Goal: Task Accomplishment & Management: Manage account settings

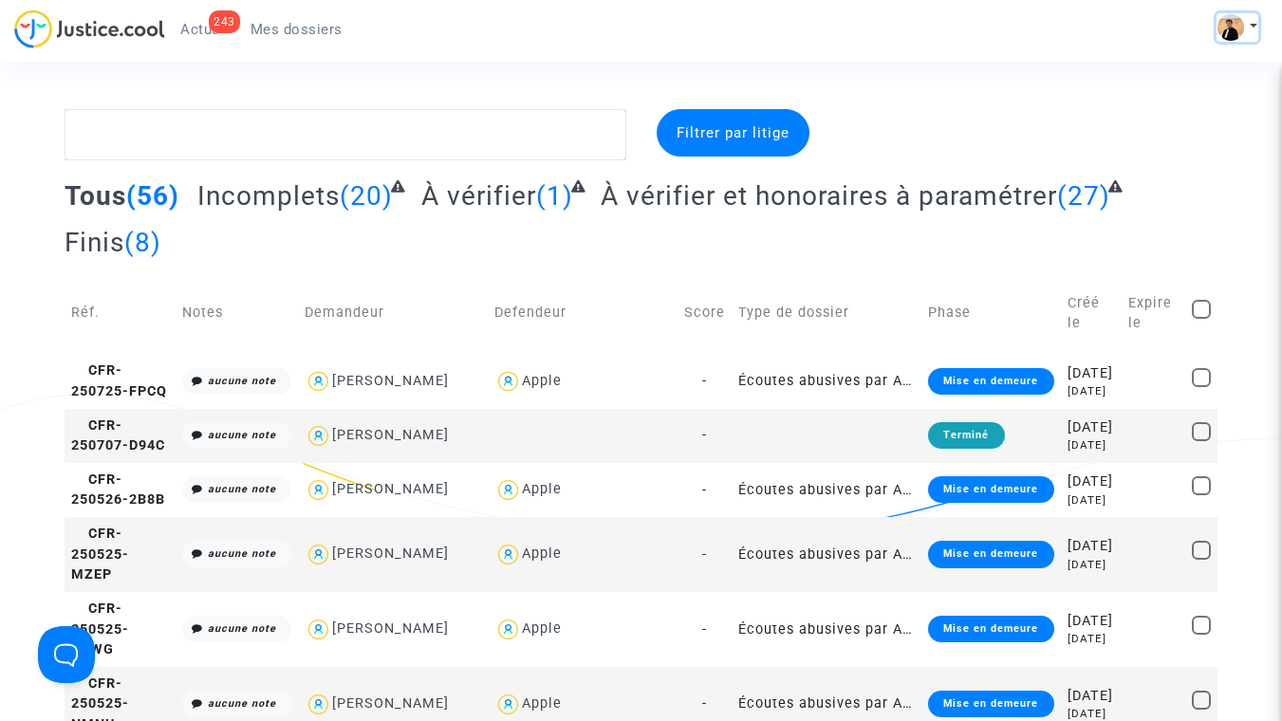
click at [1245, 21] on button at bounding box center [1237, 27] width 42 height 28
click at [1183, 64] on link "Mon profil" at bounding box center [1182, 67] width 150 height 30
click at [283, 25] on span "Mes dossiers" at bounding box center [296, 29] width 92 height 17
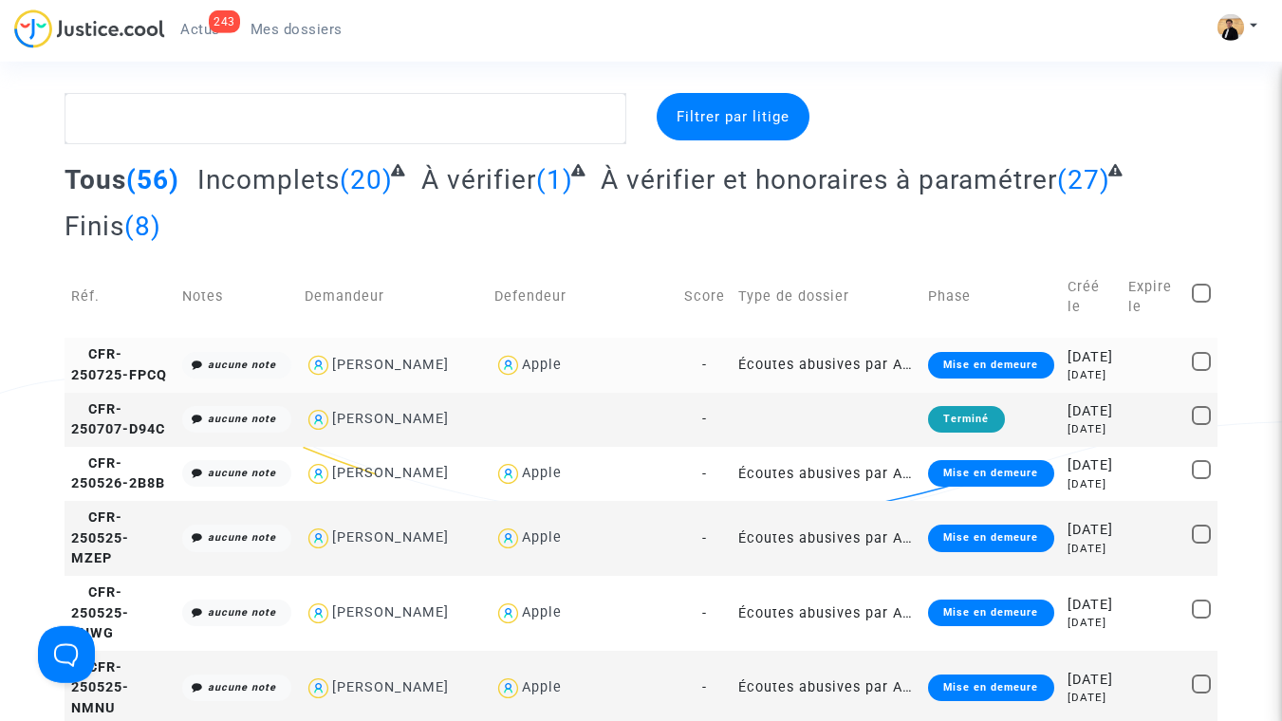
scroll to position [17, 0]
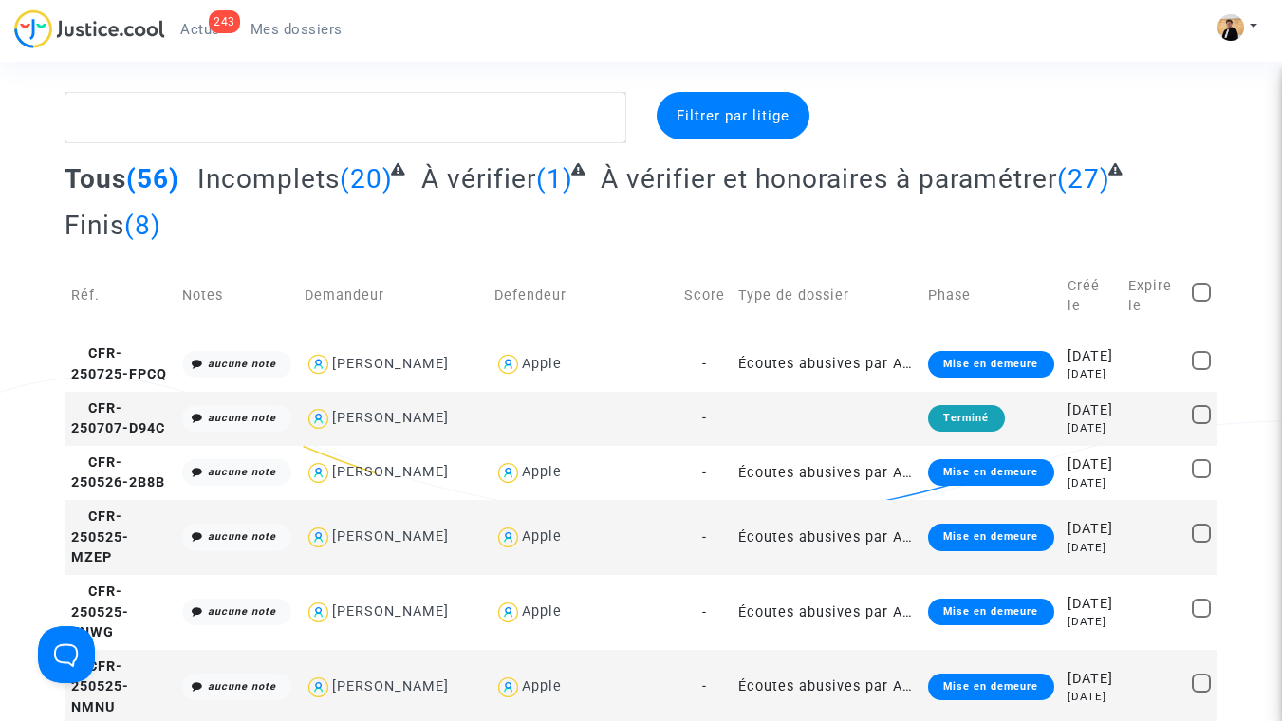
click at [736, 115] on span "Filtrer par litige" at bounding box center [732, 115] width 113 height 17
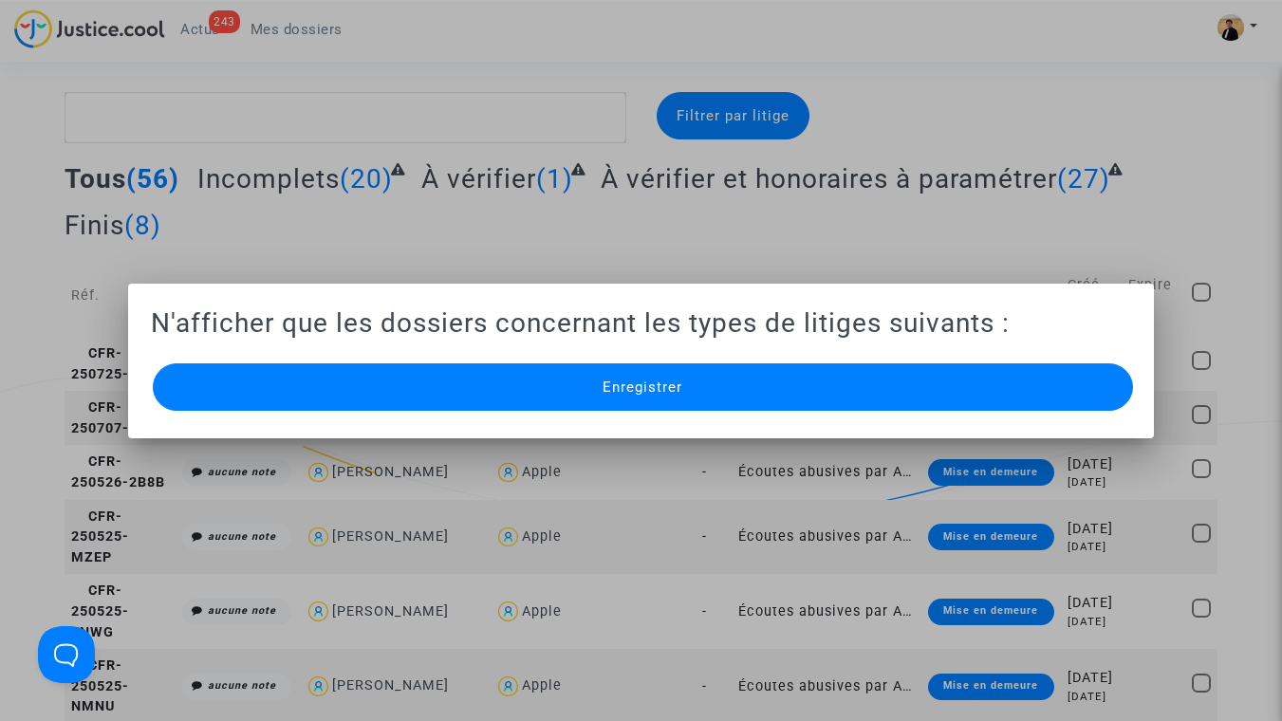
scroll to position [0, 0]
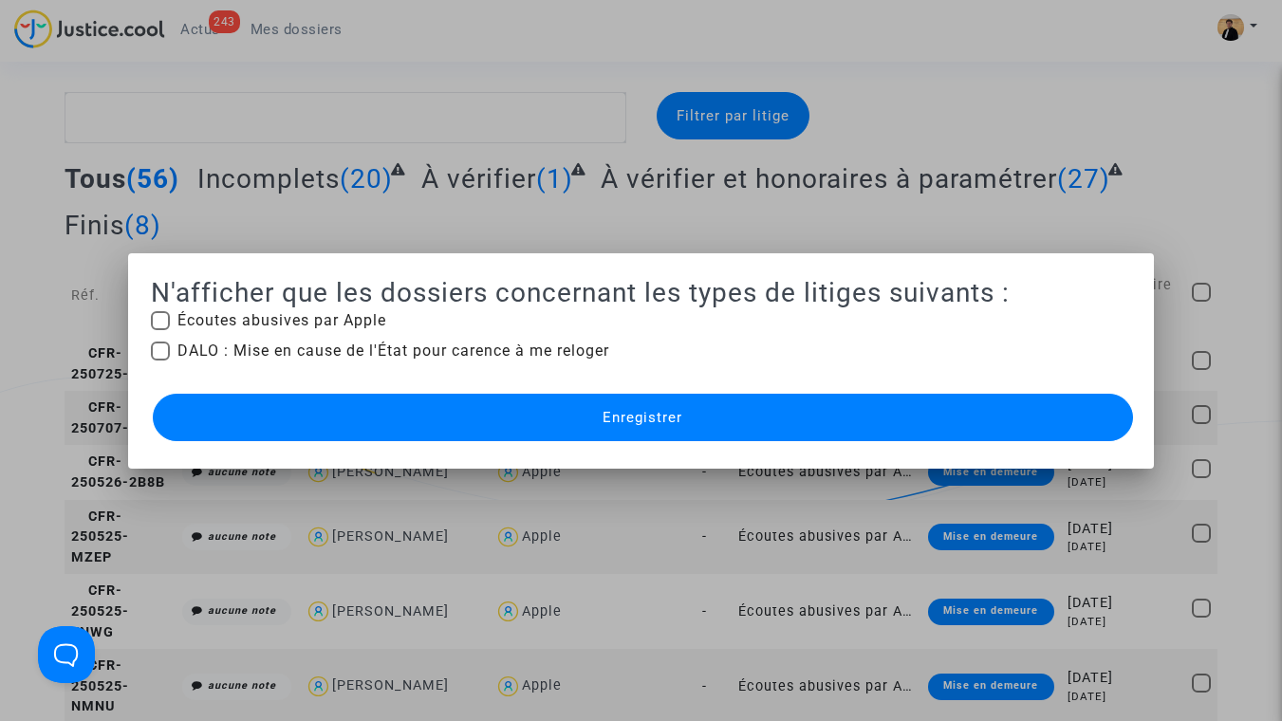
click at [544, 236] on div at bounding box center [641, 360] width 1282 height 721
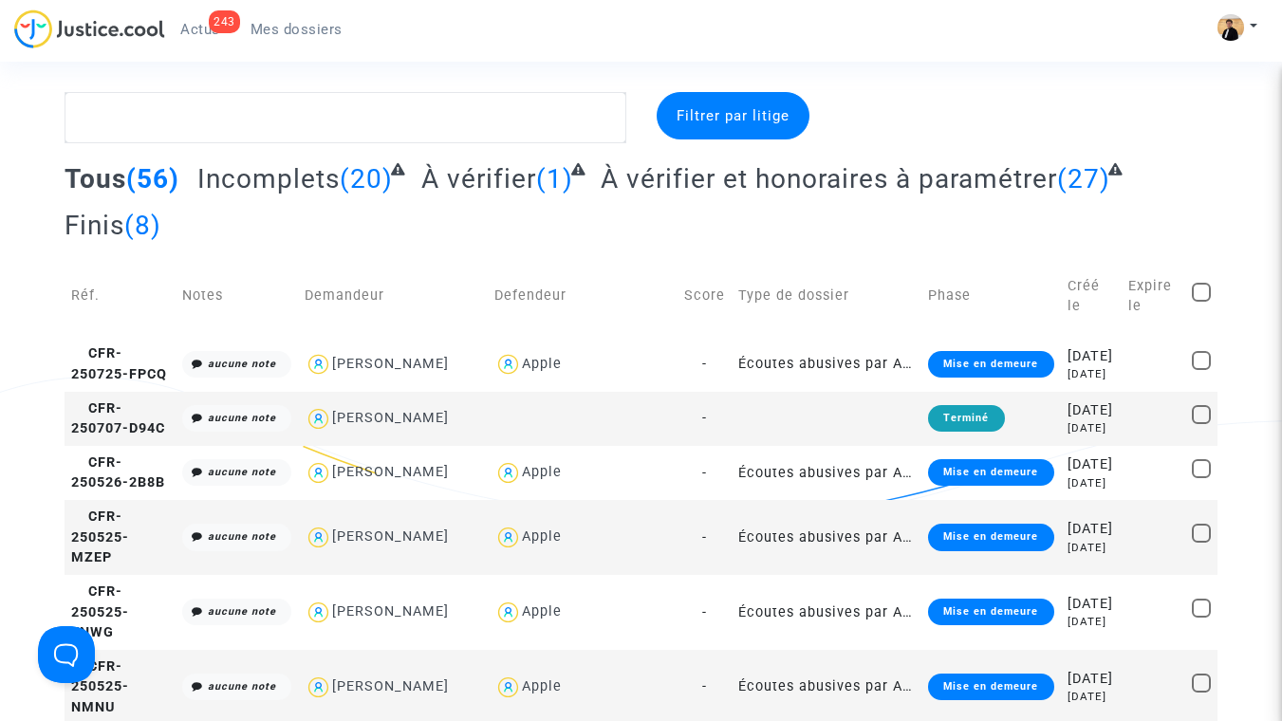
click at [197, 34] on span "Actus" at bounding box center [200, 29] width 40 height 17
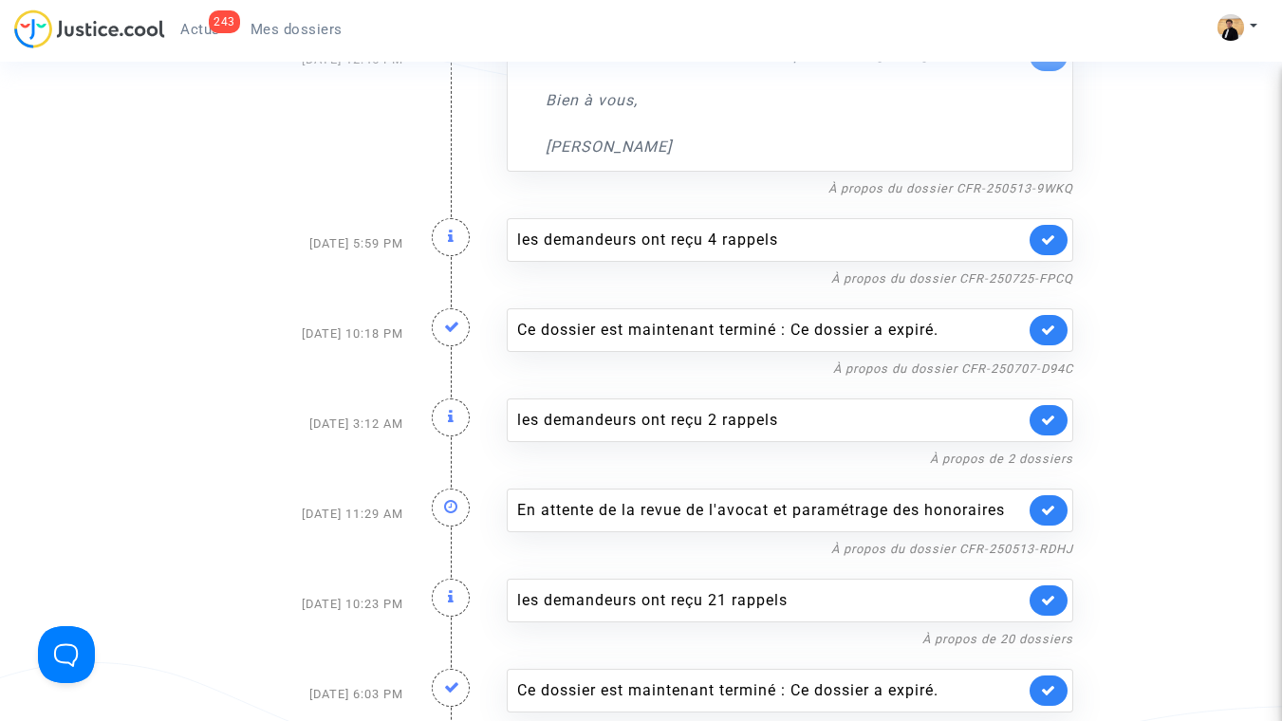
scroll to position [5313, 0]
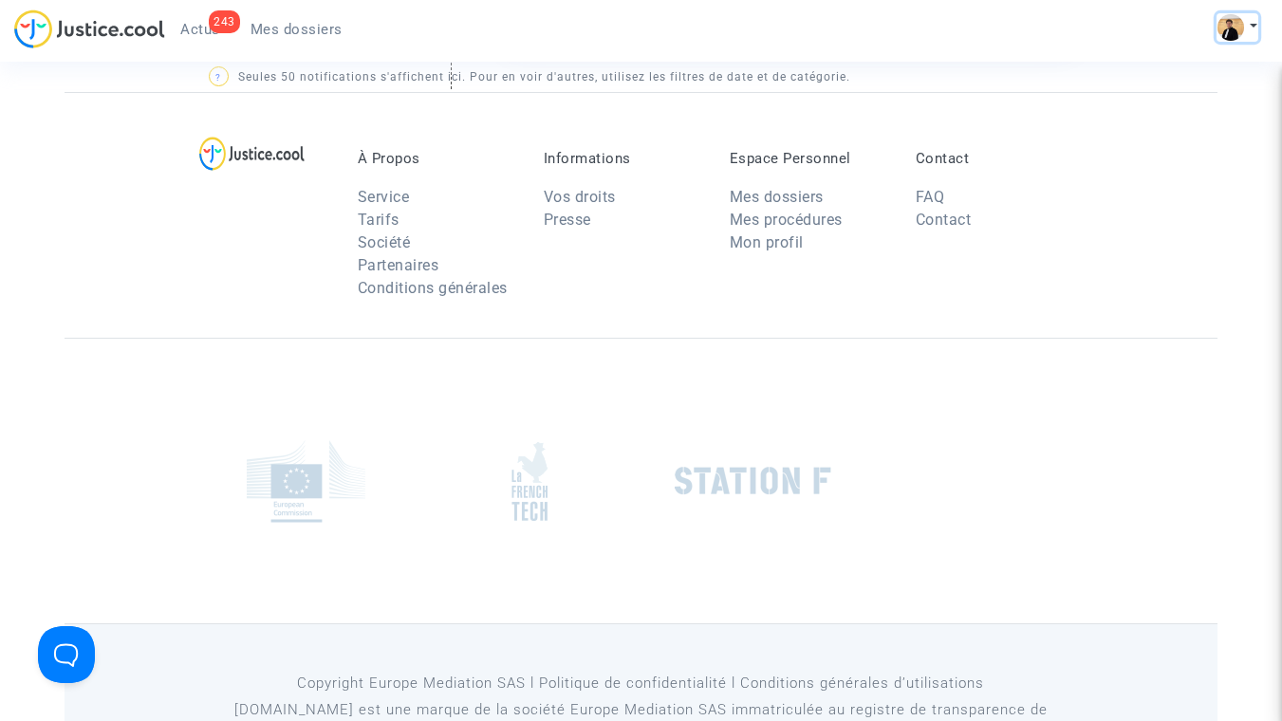
click at [1224, 29] on img at bounding box center [1230, 27] width 27 height 27
click at [1166, 90] on link "Paramètres" at bounding box center [1182, 98] width 150 height 30
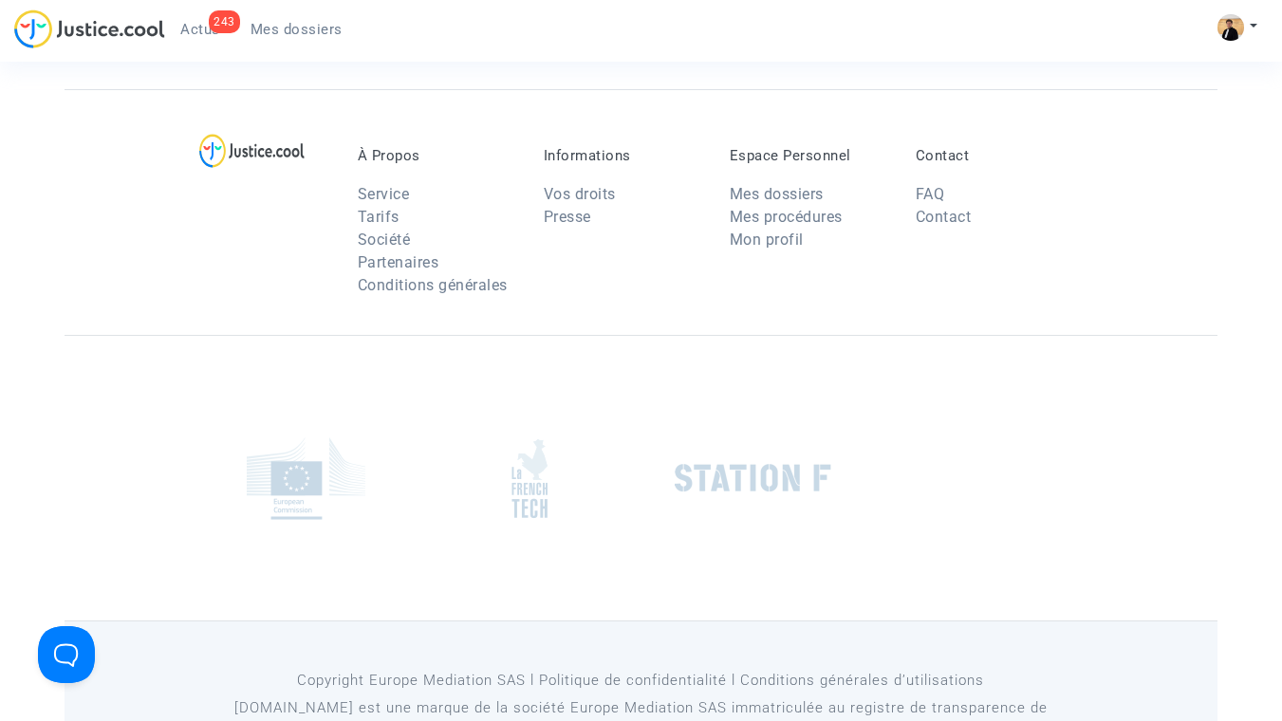
scroll to position [4072, 0]
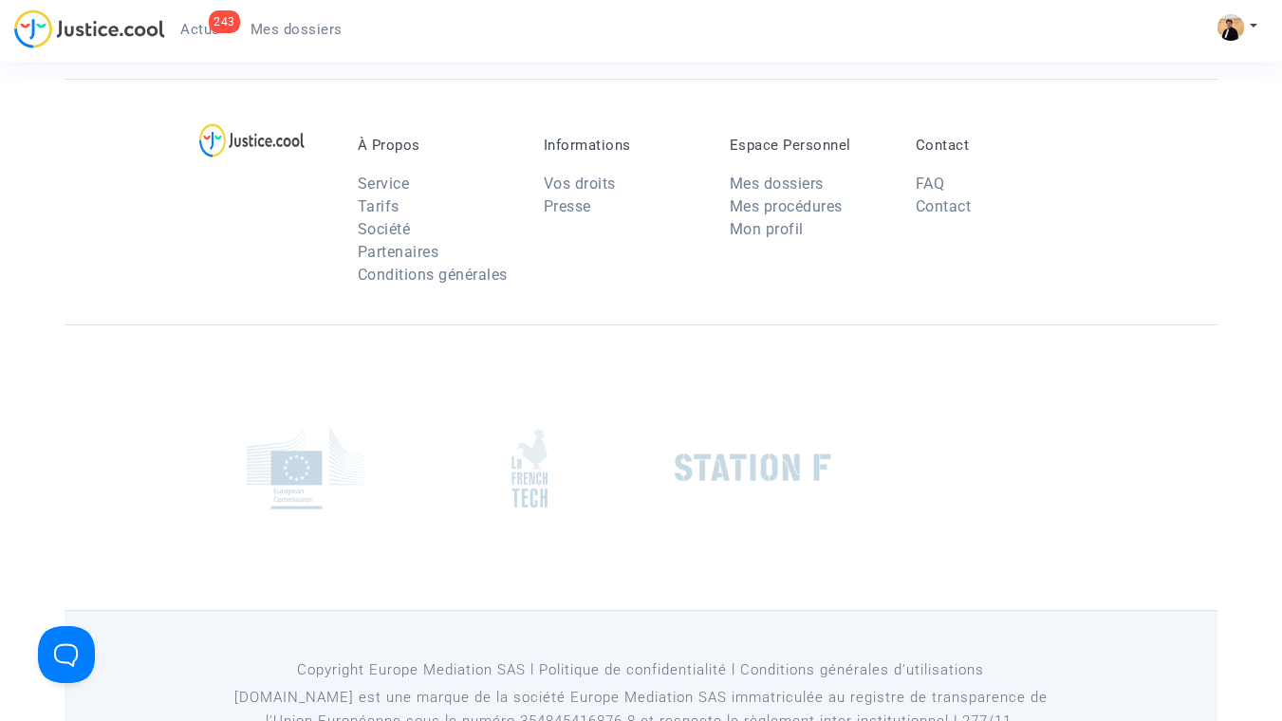
click at [135, 30] on img at bounding box center [89, 28] width 151 height 39
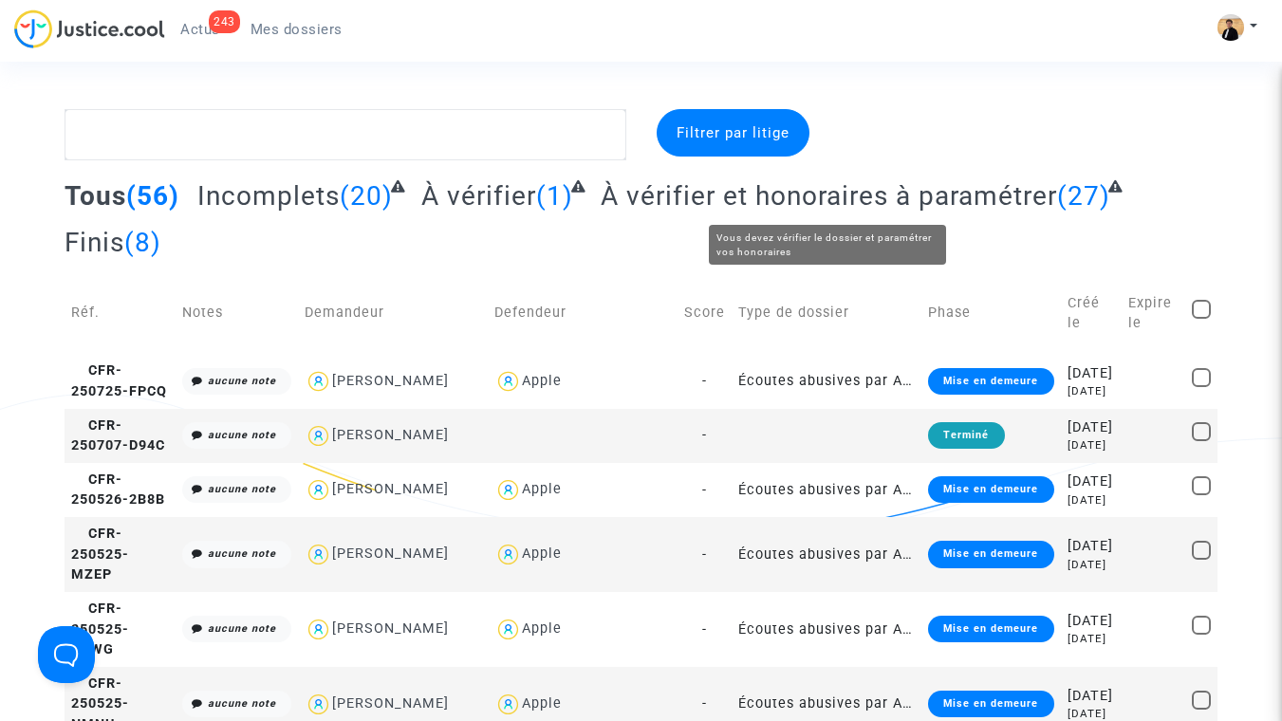
click at [950, 202] on span "À vérifier et honoraires à paramétrer" at bounding box center [828, 195] width 456 height 31
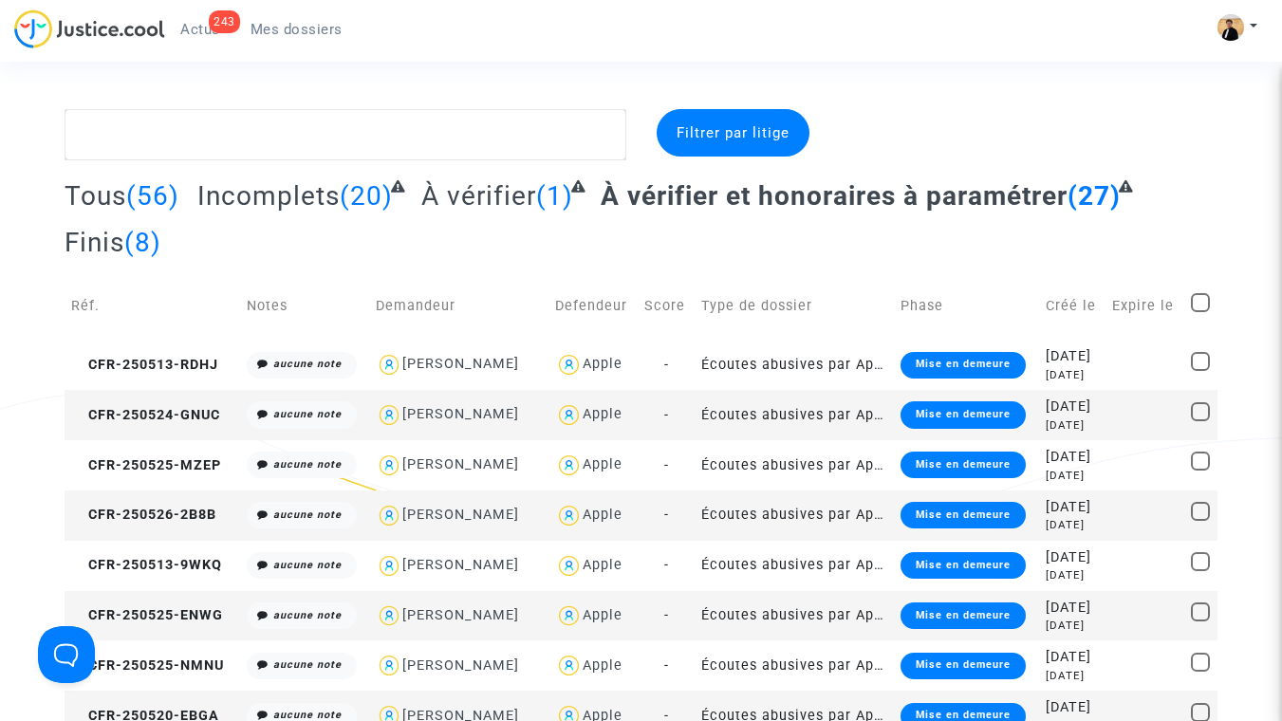
click at [65, 197] on span "Tous" at bounding box center [96, 195] width 62 height 31
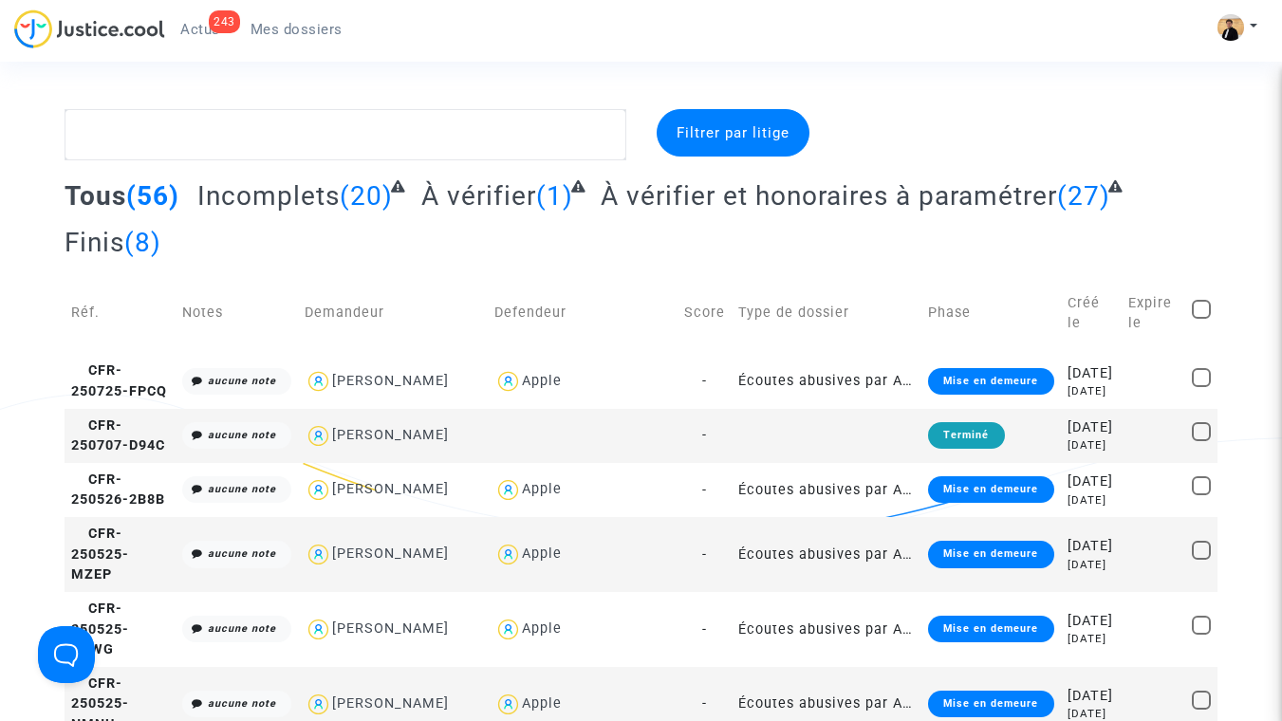
click at [733, 143] on div "Filtrer par litige" at bounding box center [732, 132] width 153 height 47
click at [695, 132] on span "Filtrer par litige" at bounding box center [732, 132] width 113 height 17
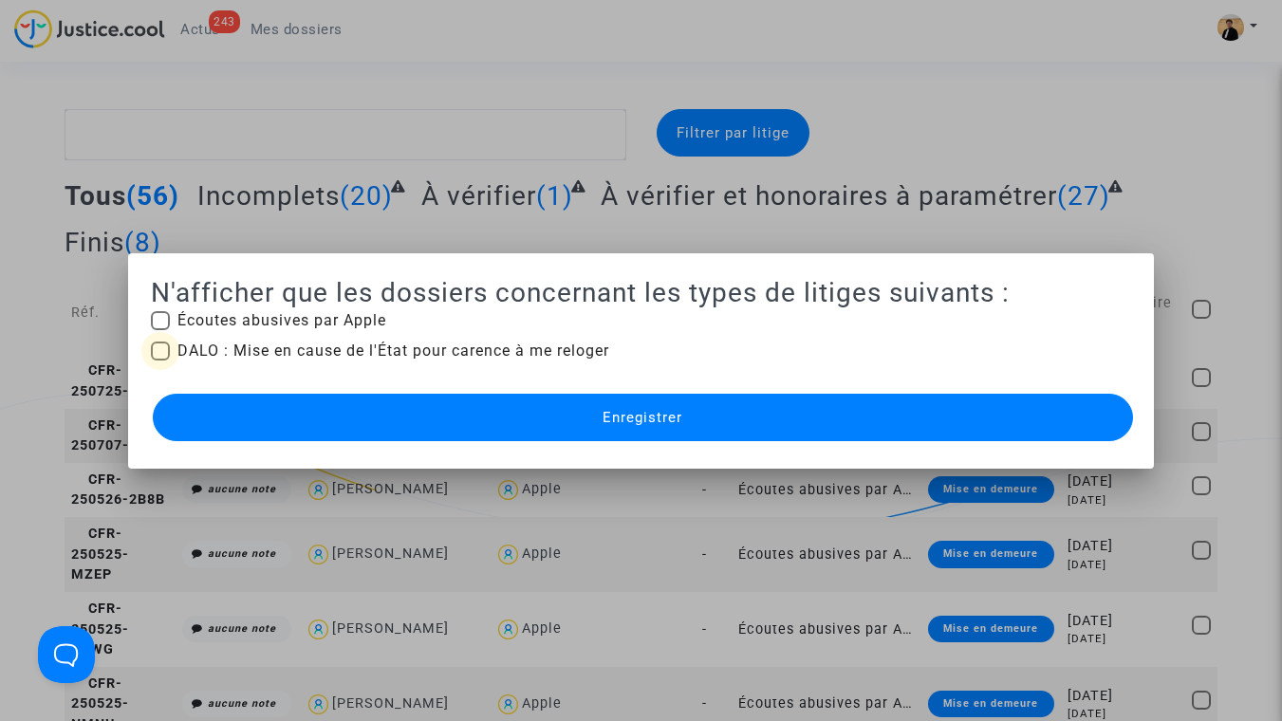
click at [369, 348] on span "DALO : Mise en cause de l'État pour carence à me reloger" at bounding box center [393, 351] width 432 height 23
click at [160, 360] on input "DALO : Mise en cause de l'État pour carence à me reloger" at bounding box center [159, 360] width 1 height 1
checkbox input "true"
click at [468, 410] on button "Enregistrer" at bounding box center [643, 417] width 980 height 47
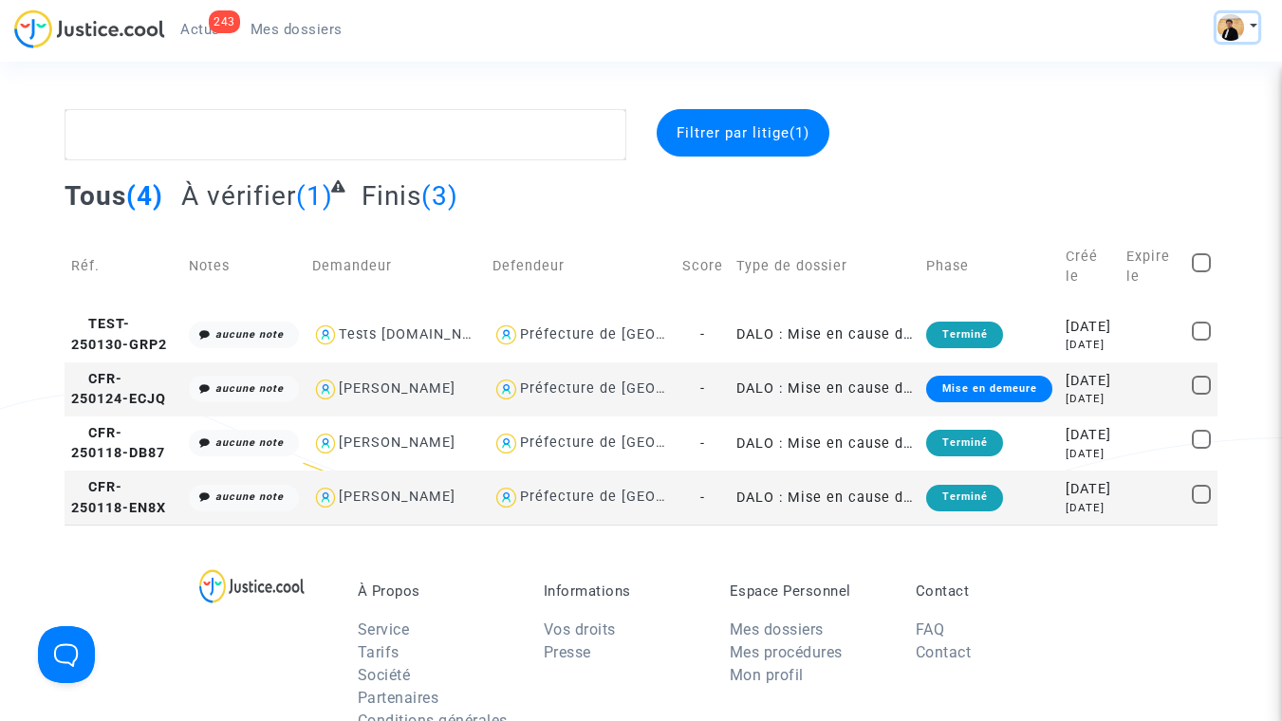
click at [1235, 26] on img at bounding box center [1230, 27] width 27 height 27
click at [1180, 73] on link "Mon profil" at bounding box center [1182, 67] width 150 height 30
